Goal: Information Seeking & Learning: Learn about a topic

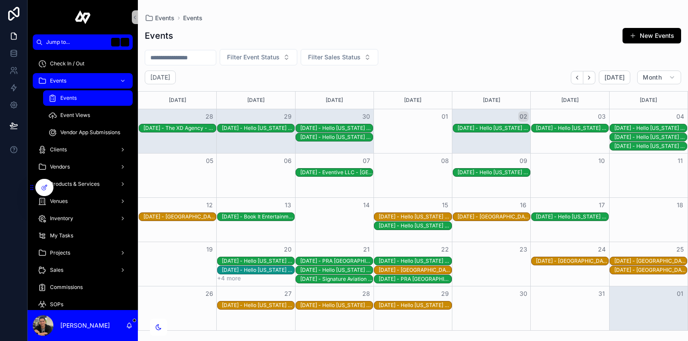
click at [234, 280] on button "+4 more" at bounding box center [229, 278] width 24 height 7
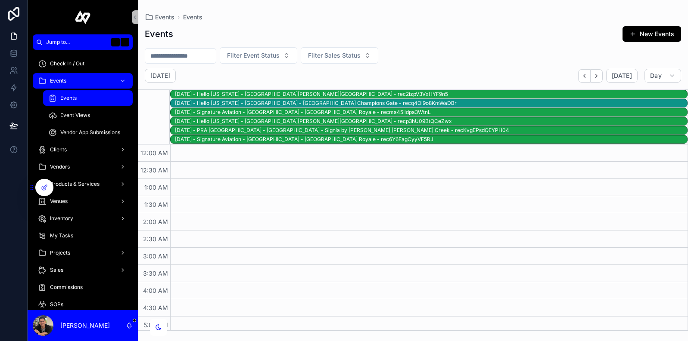
click at [385, 111] on div "[DATE] - Signature Aviation - [GEOGRAPHIC_DATA] - [GEOGRAPHIC_DATA] Royale - re…" at bounding box center [431, 112] width 512 height 7
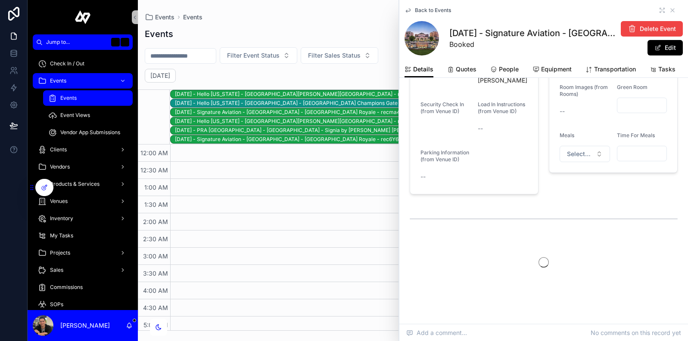
scroll to position [1094, 0]
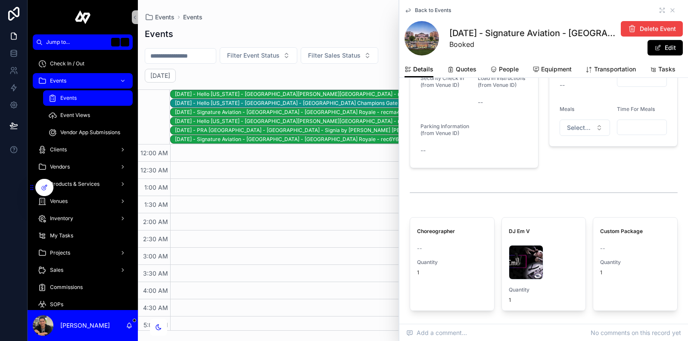
click at [319, 138] on div "[DATE] - Signature Aviation - [GEOGRAPHIC_DATA] - [GEOGRAPHIC_DATA] Royale - re…" at bounding box center [431, 139] width 512 height 7
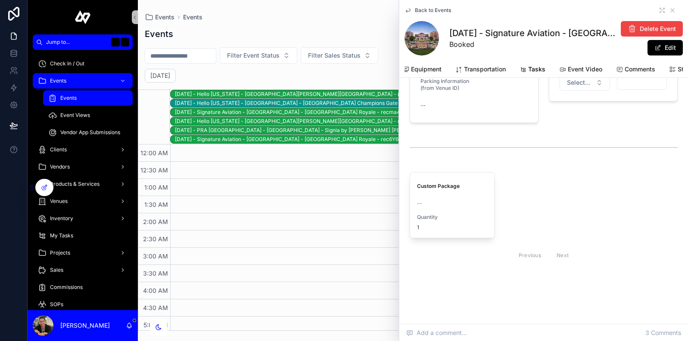
scroll to position [0, 140]
click at [629, 68] on span "Comments" at bounding box center [629, 69] width 31 height 9
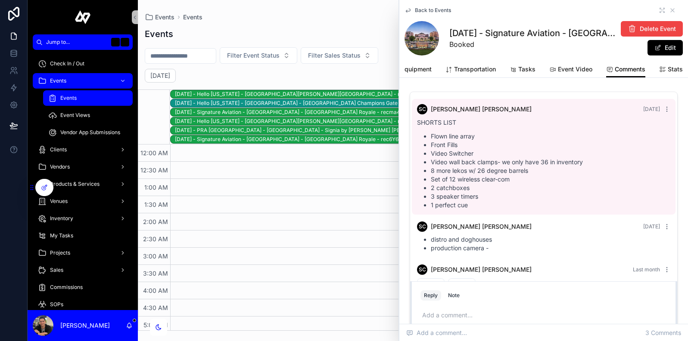
scroll to position [40, 0]
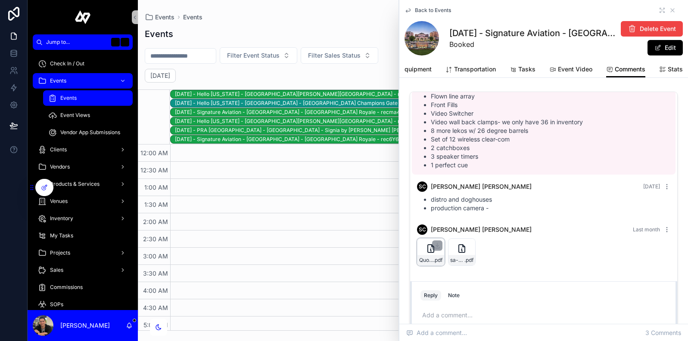
click at [430, 250] on icon "scrollable content" at bounding box center [430, 251] width 1 height 2
